Goal: Task Accomplishment & Management: Manage account settings

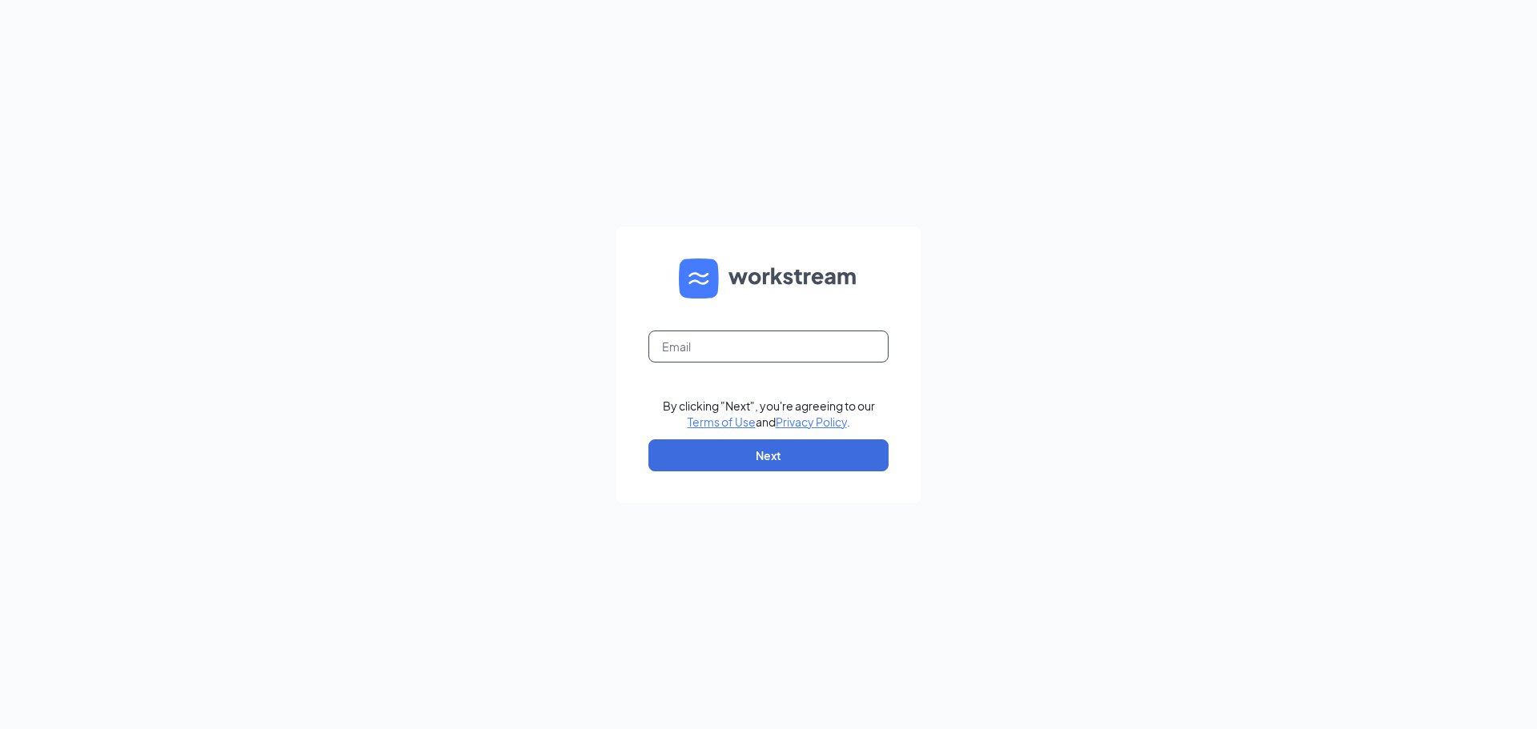
click at [745, 348] on input "text" at bounding box center [768, 347] width 240 height 32
type input "[EMAIL_ADDRESS][DOMAIN_NAME]"
click at [772, 452] on button "Next" at bounding box center [768, 455] width 240 height 32
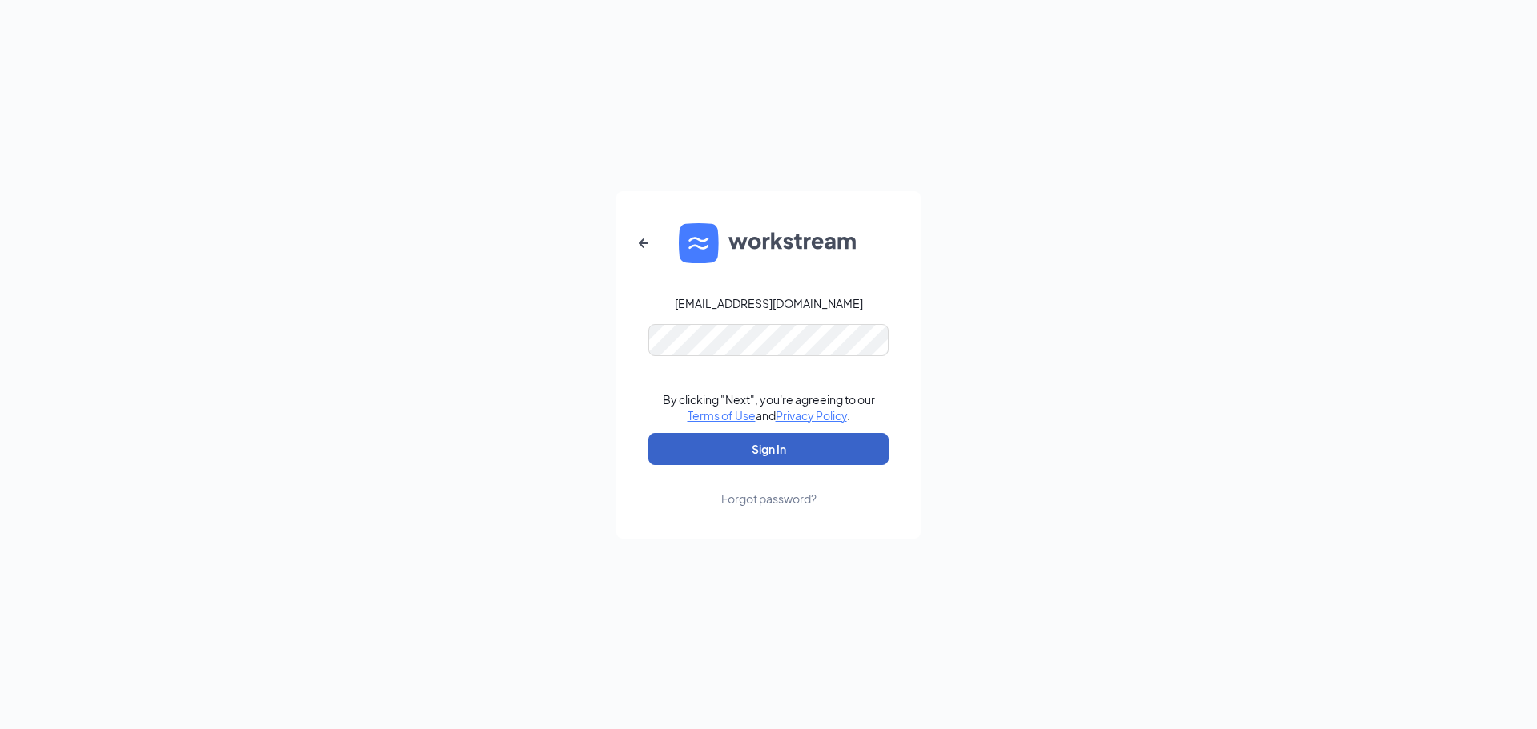
click at [777, 452] on button "Sign In" at bounding box center [768, 449] width 240 height 32
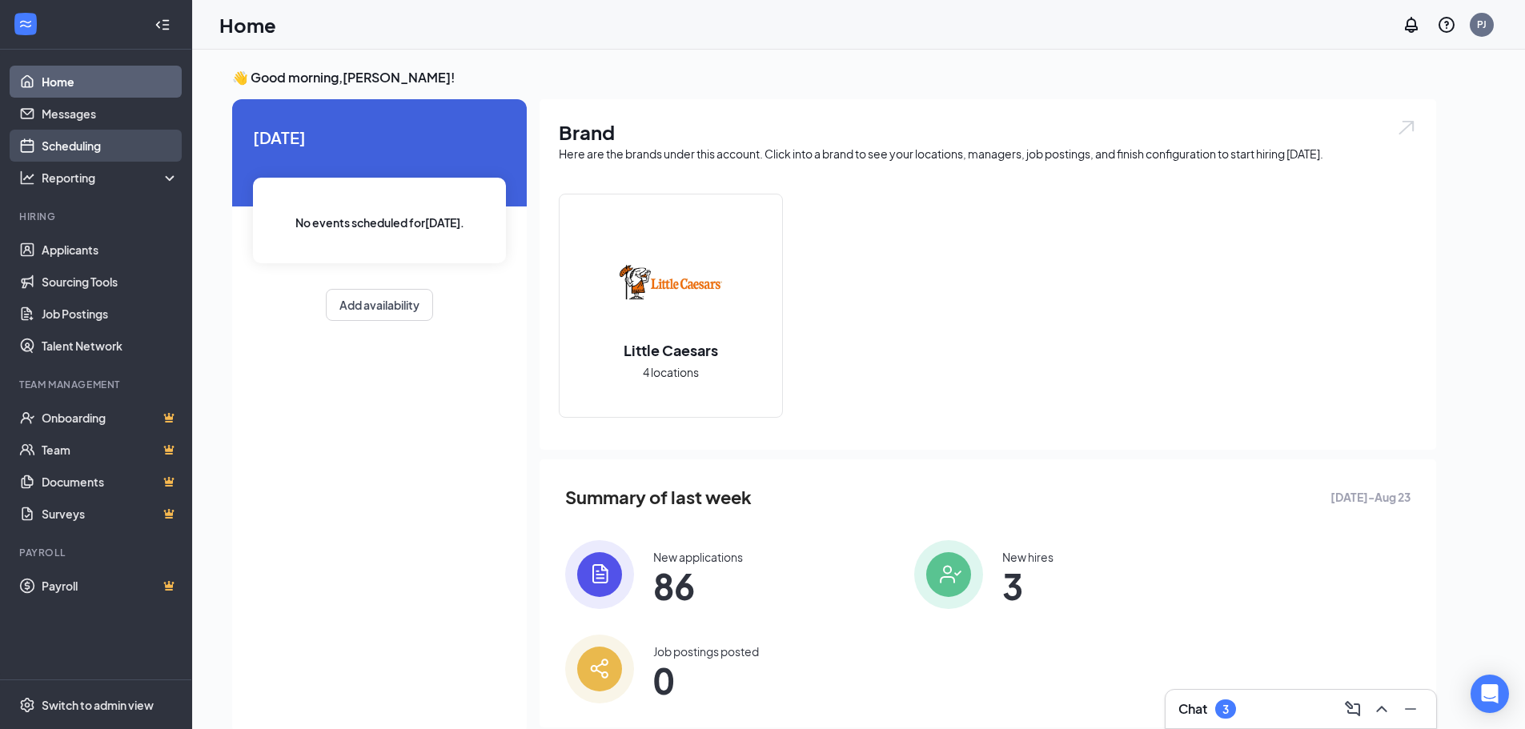
click at [85, 147] on link "Scheduling" at bounding box center [110, 146] width 137 height 32
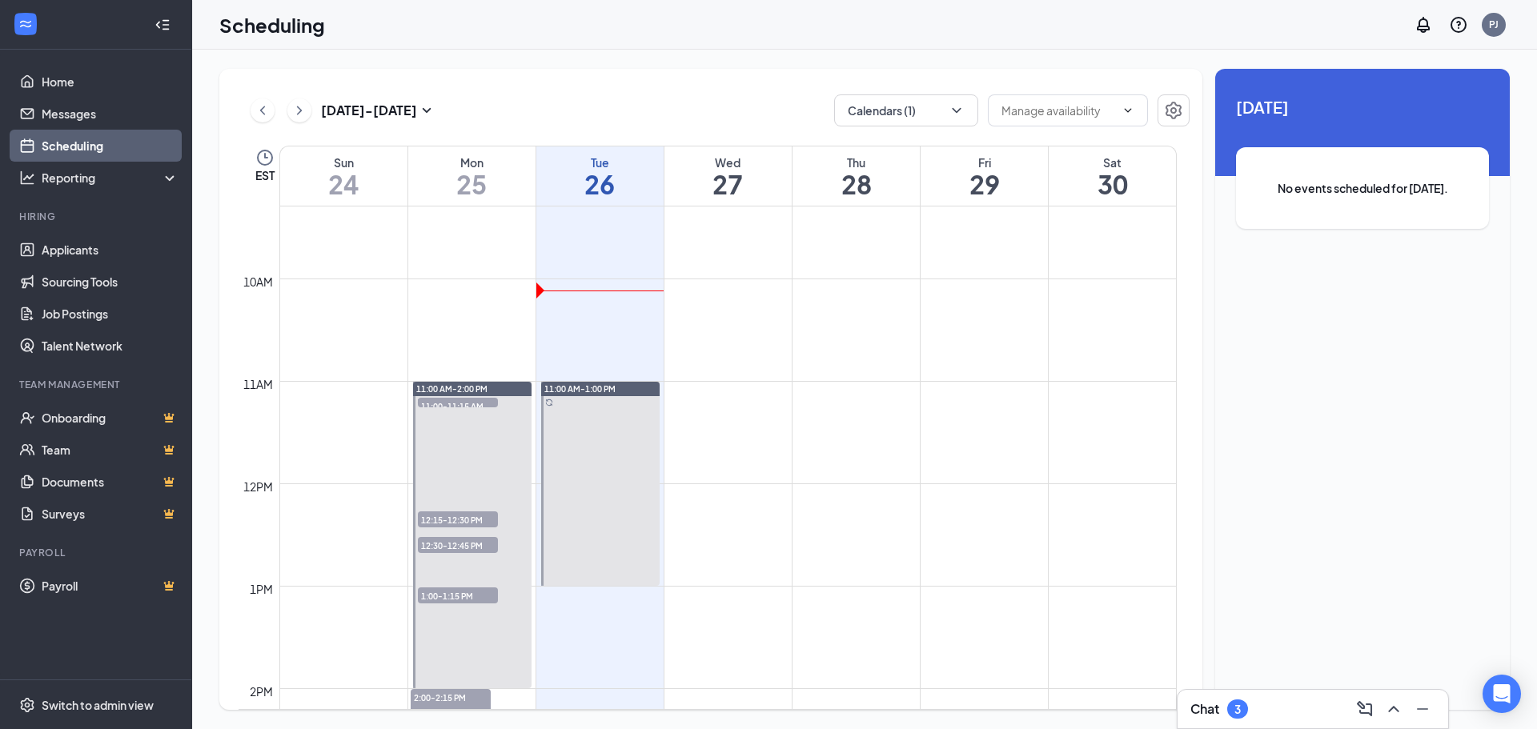
scroll to position [1027, 0]
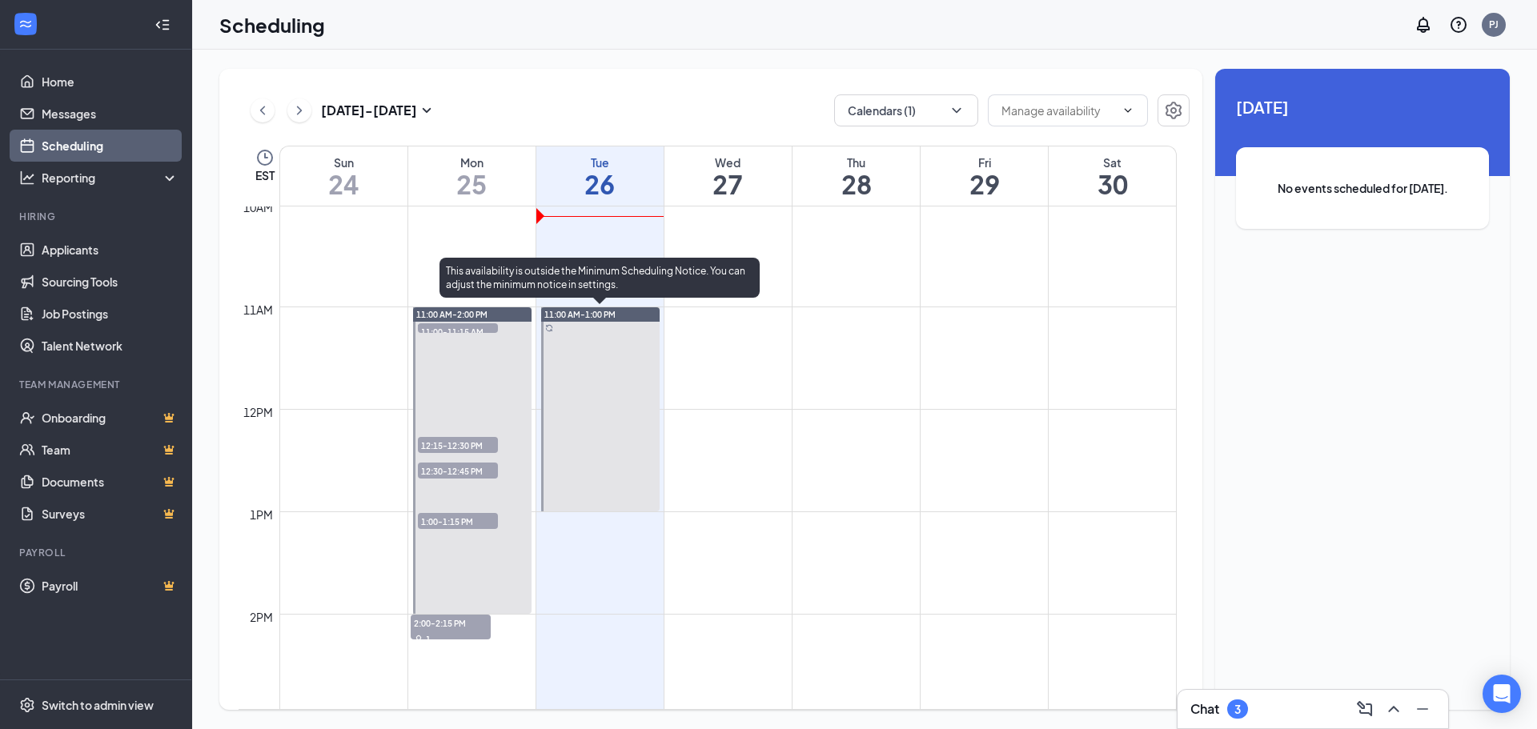
click at [596, 313] on span "11:00 AM-1:00 PM" at bounding box center [579, 314] width 71 height 11
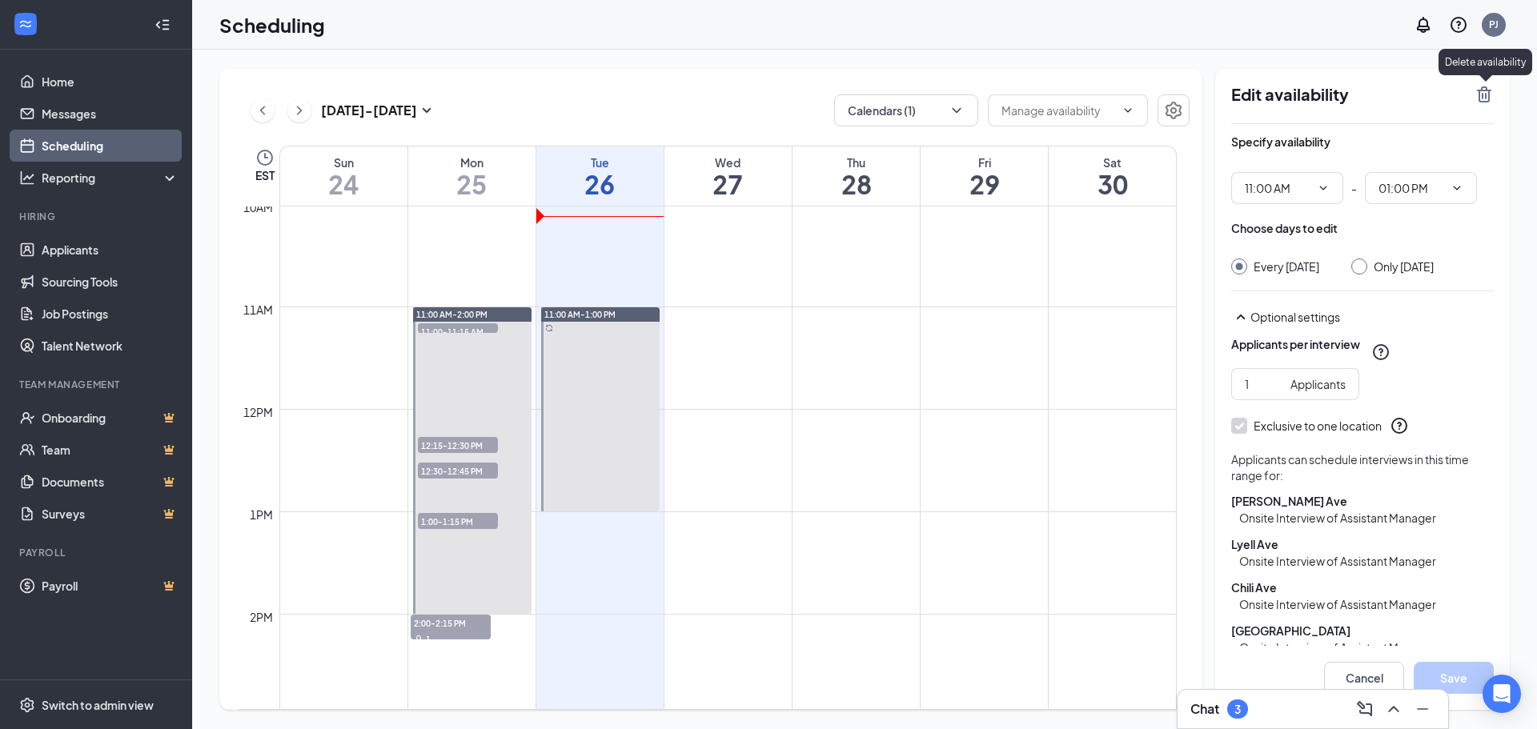
click at [1491, 94] on icon "TrashOutline" at bounding box center [1484, 94] width 19 height 19
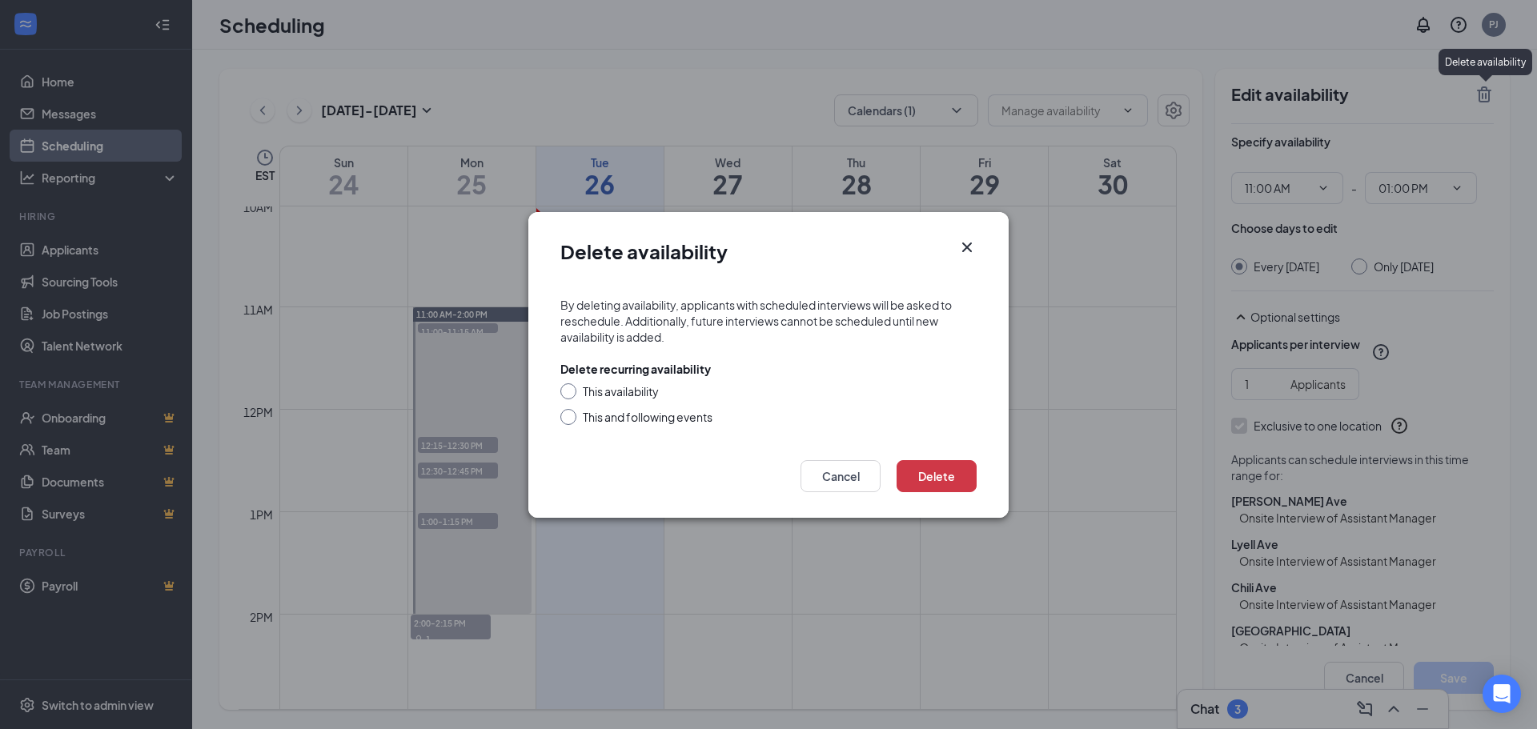
click at [572, 396] on div at bounding box center [568, 391] width 16 height 16
click at [569, 391] on input "This availability" at bounding box center [565, 388] width 11 height 11
radio input "true"
click at [929, 476] on button "Delete" at bounding box center [937, 476] width 80 height 32
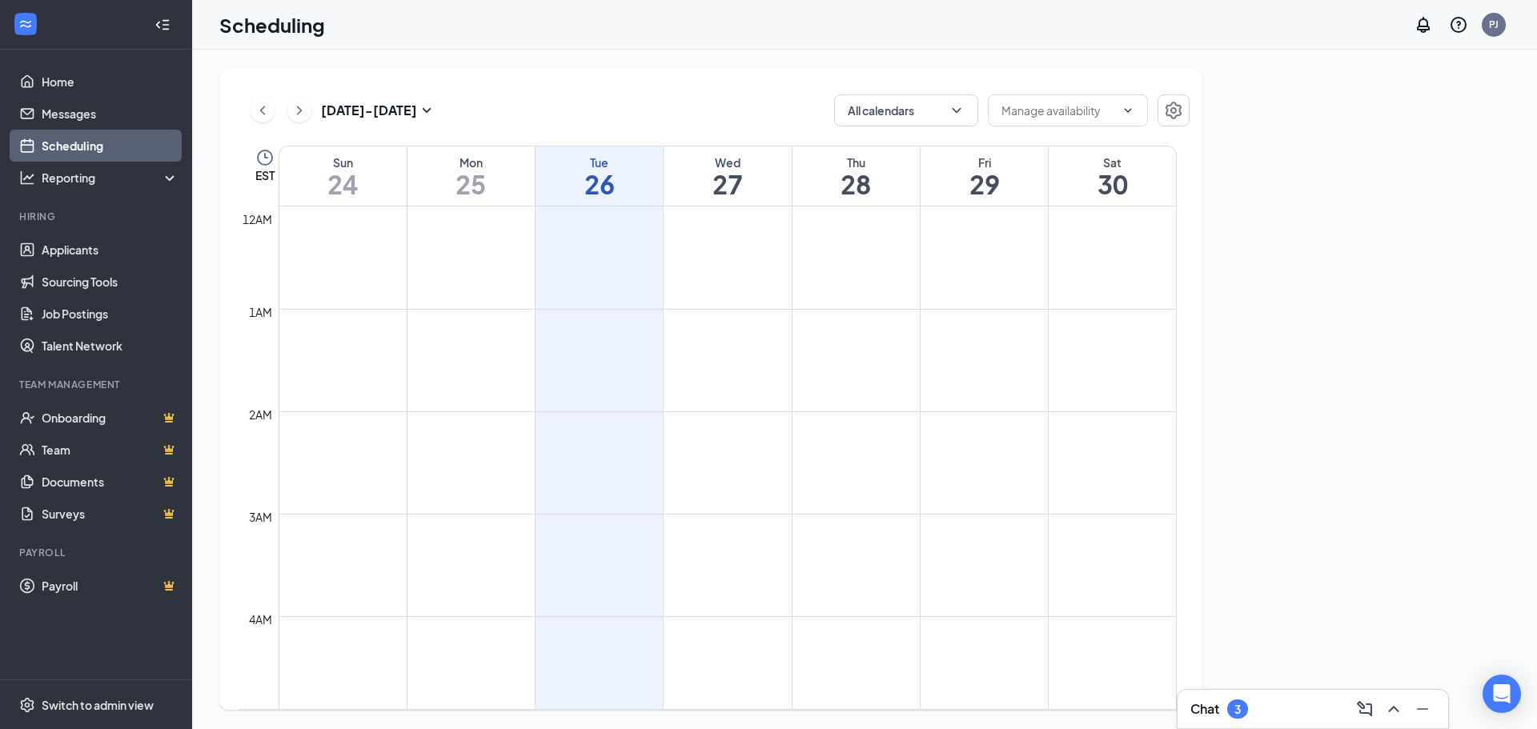
scroll to position [787, 0]
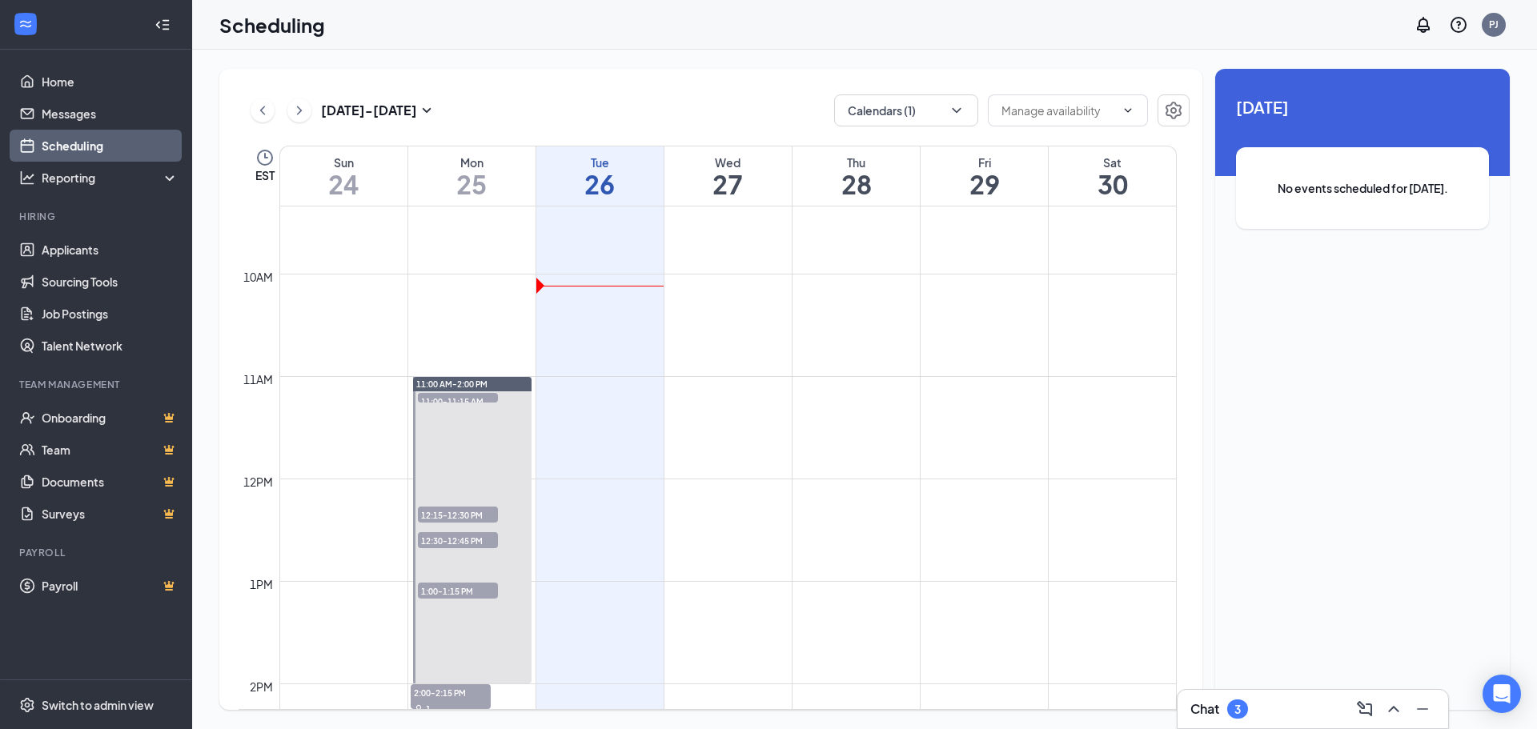
scroll to position [947, 0]
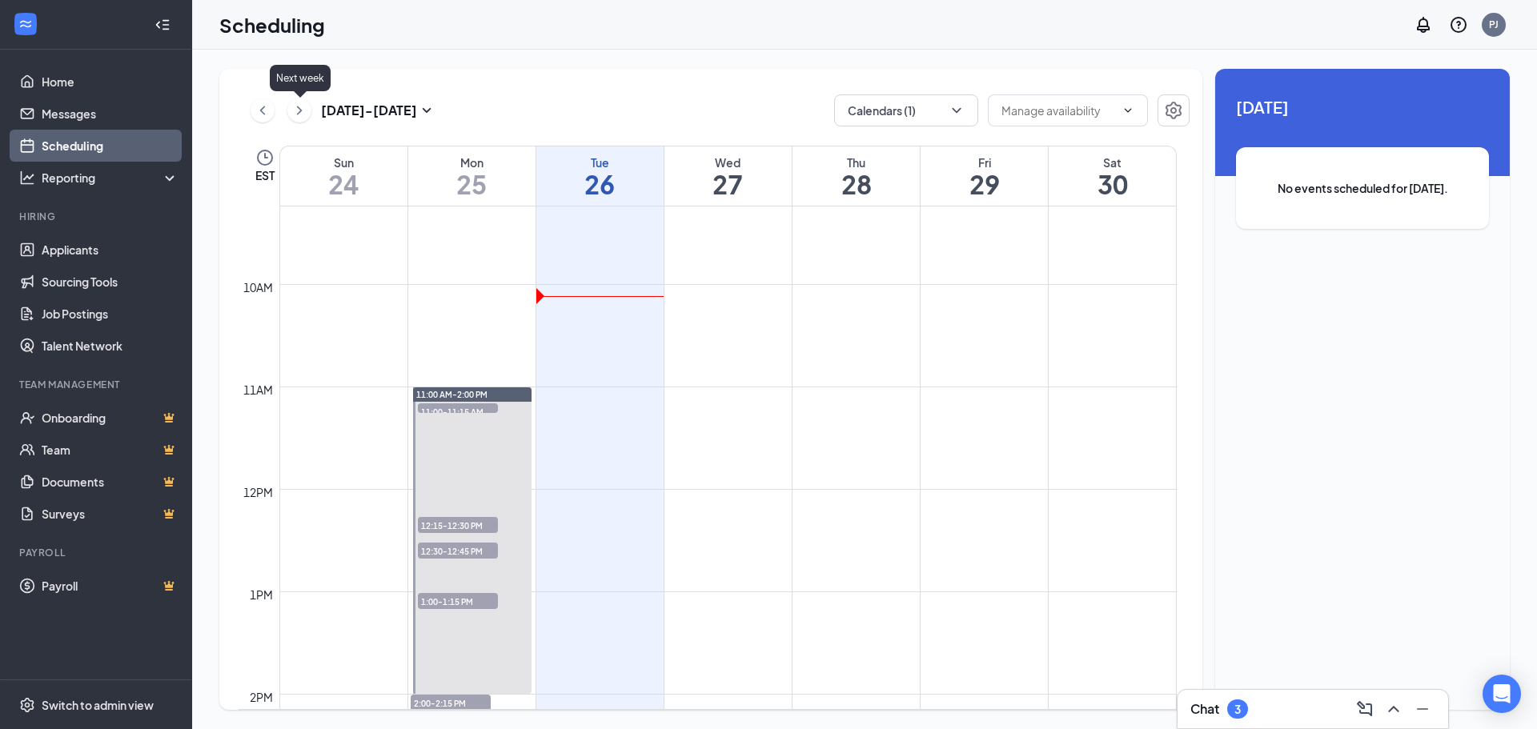
click at [301, 106] on icon "ChevronRight" at bounding box center [299, 110] width 16 height 19
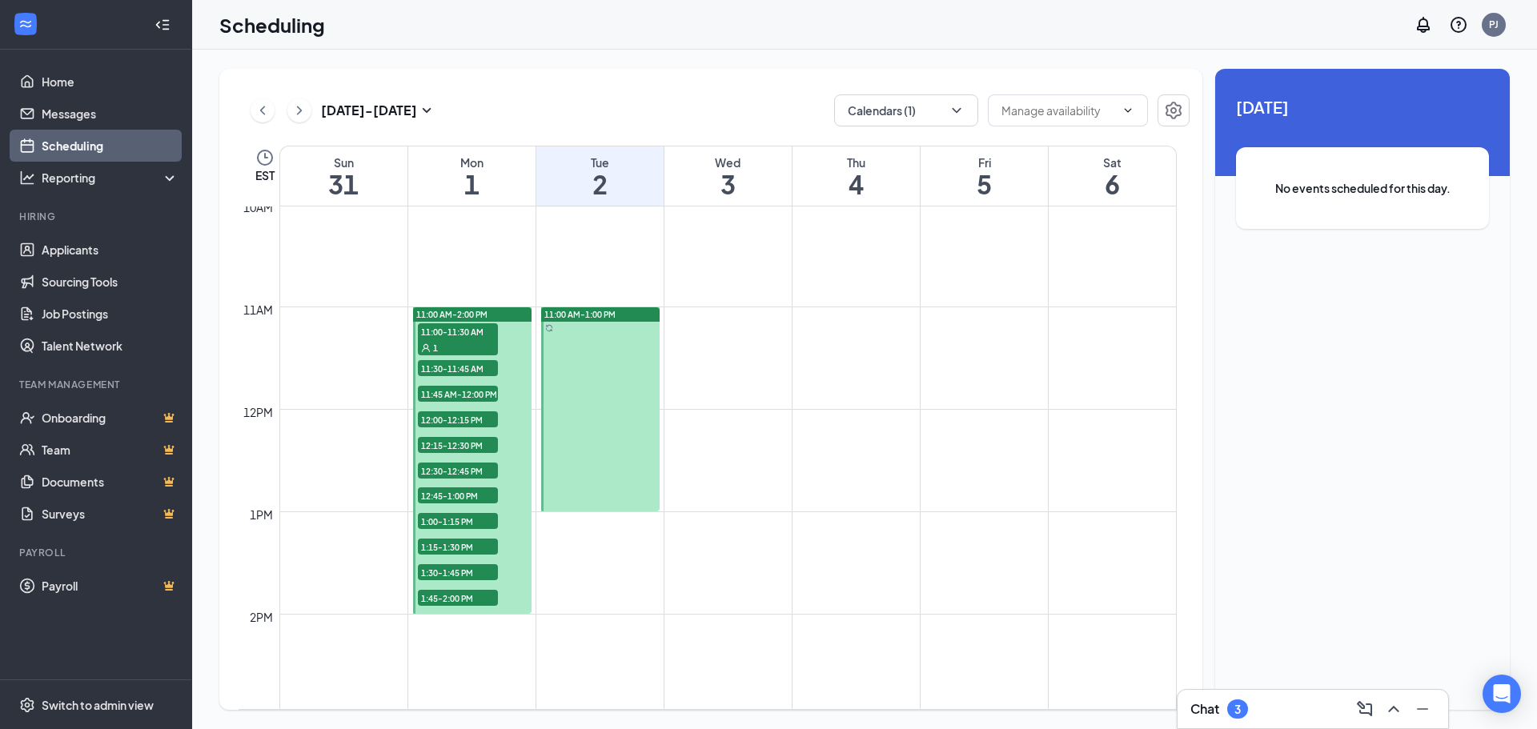
scroll to position [1107, 0]
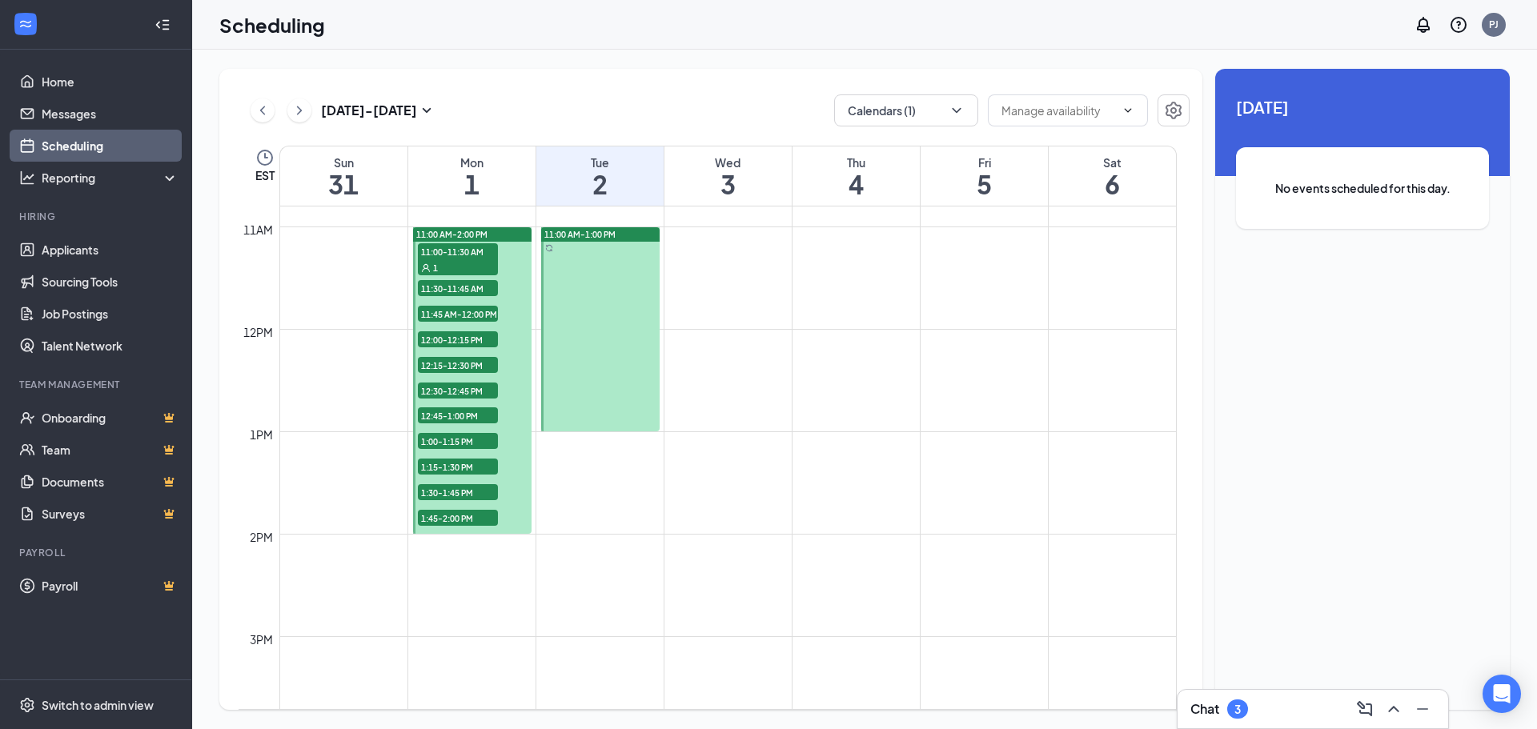
click at [457, 257] on span "11:00-11:30 AM" at bounding box center [458, 251] width 80 height 16
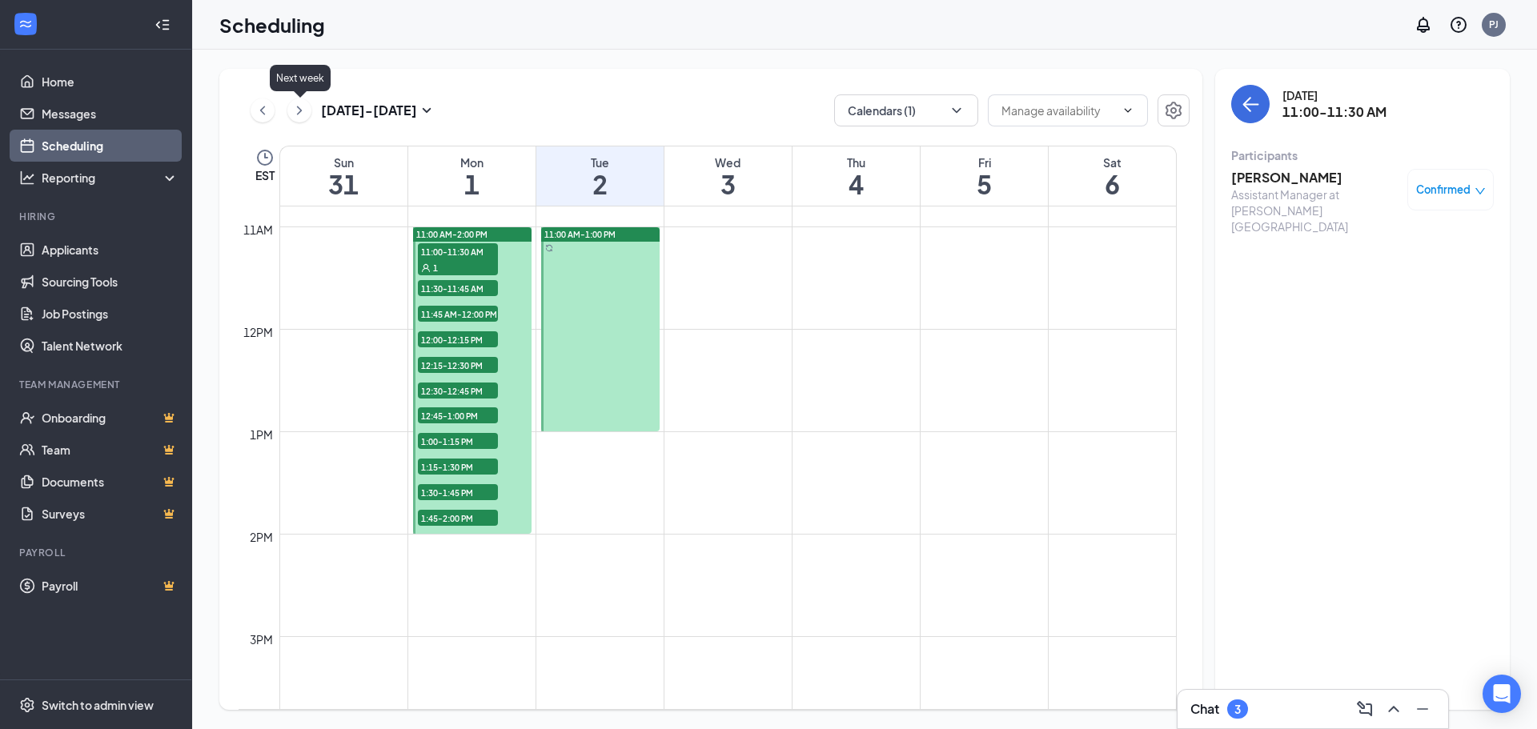
click at [303, 110] on icon "ChevronRight" at bounding box center [299, 110] width 16 height 19
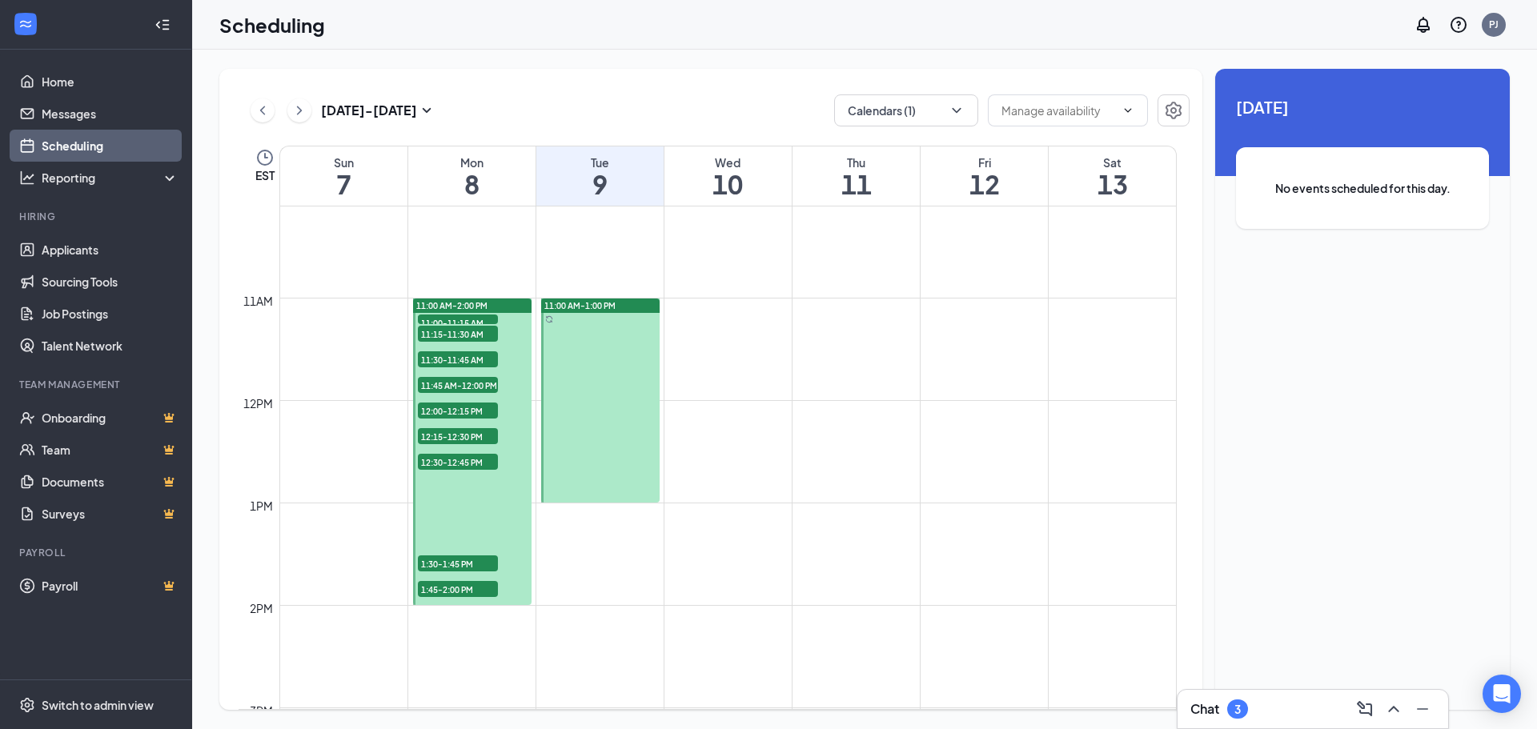
scroll to position [1045, 0]
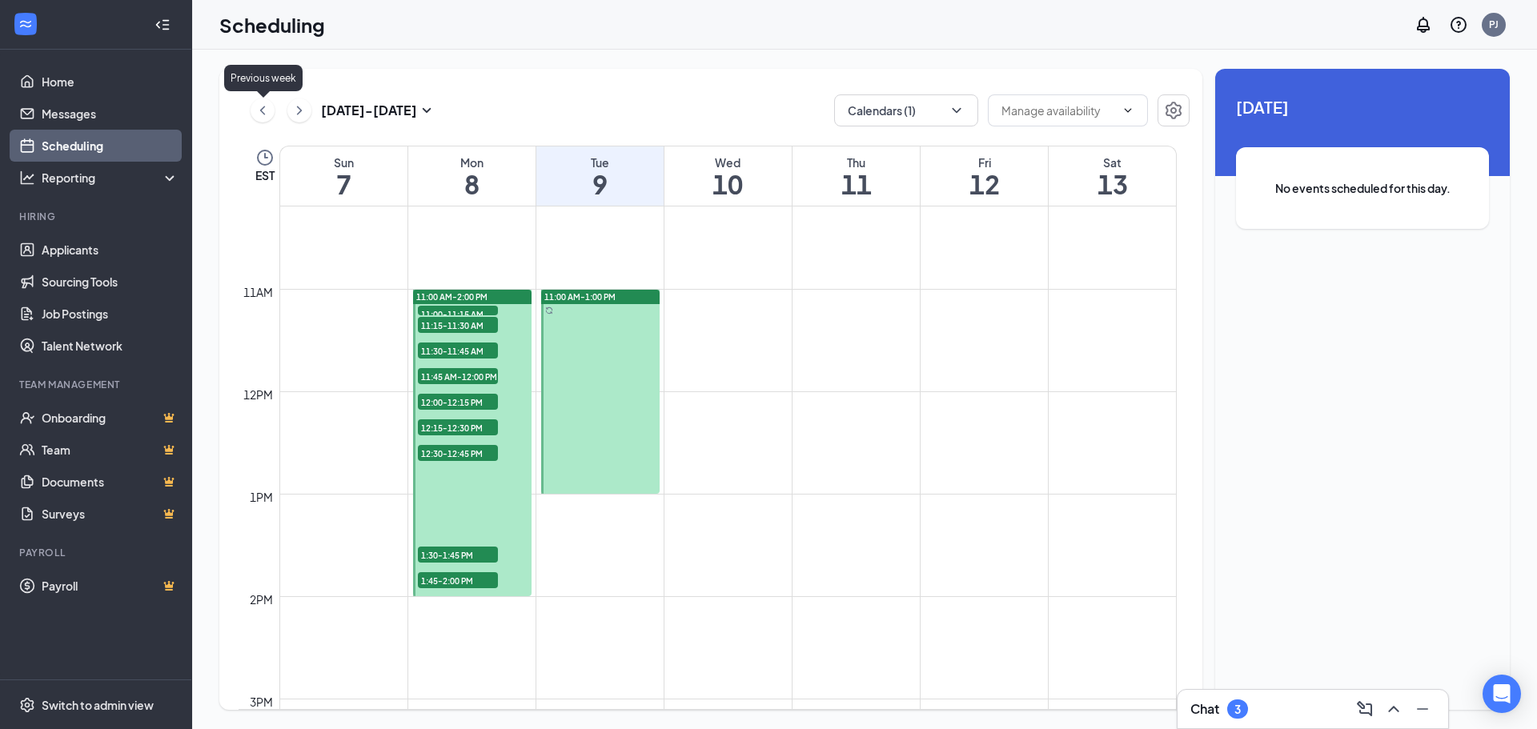
click at [259, 110] on icon "ChevronLeft" at bounding box center [263, 110] width 16 height 19
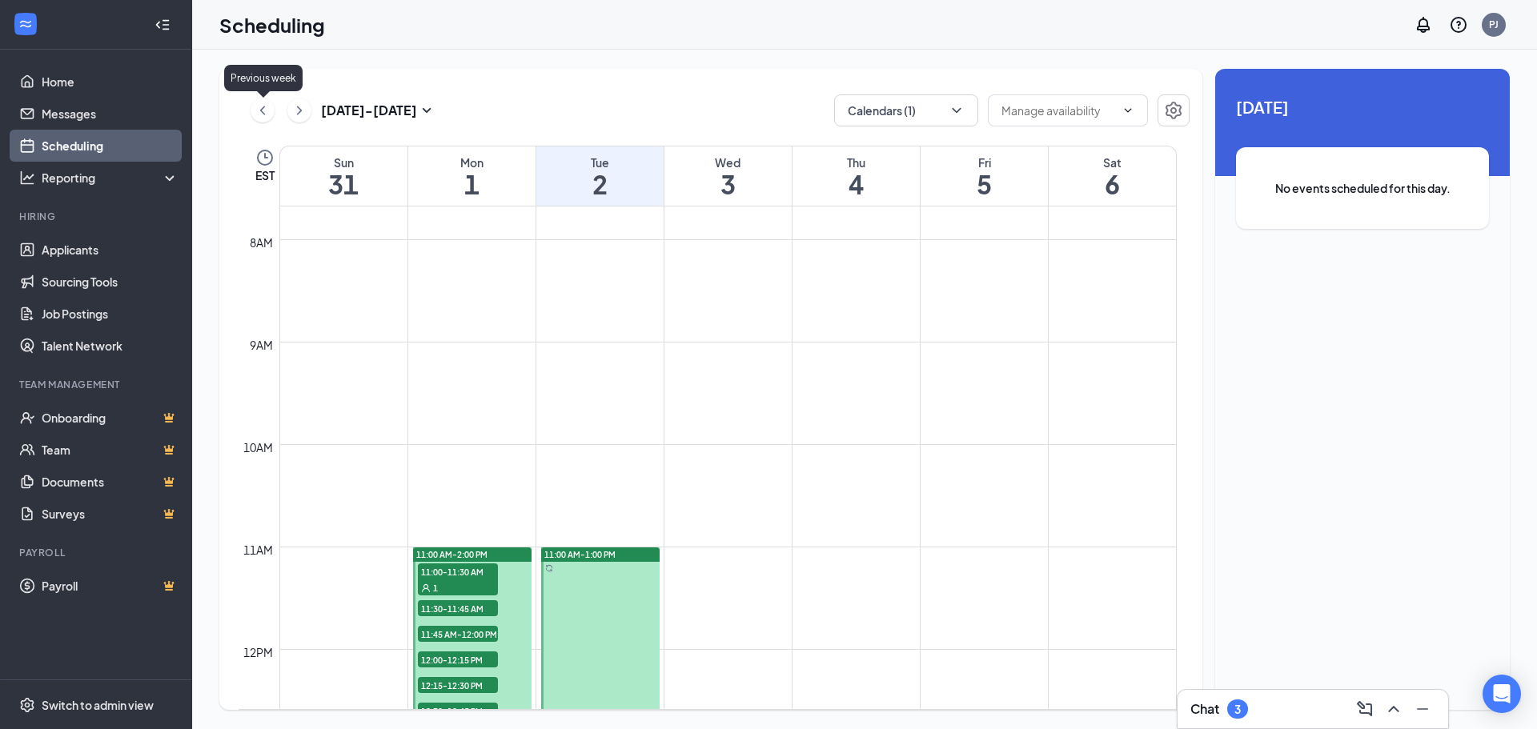
click at [259, 110] on icon "ChevronLeft" at bounding box center [263, 110] width 16 height 19
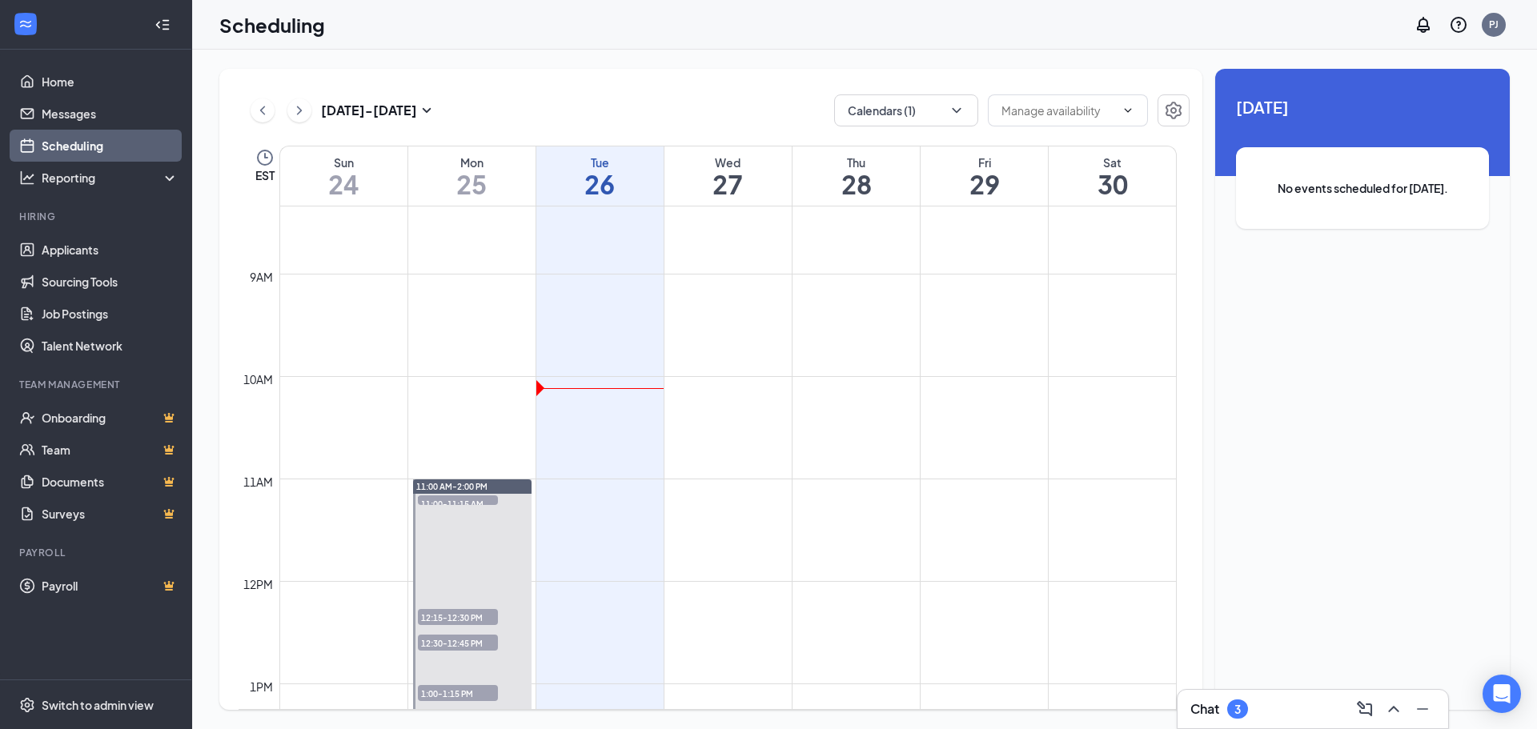
scroll to position [947, 0]
